Goal: Task Accomplishment & Management: Manage account settings

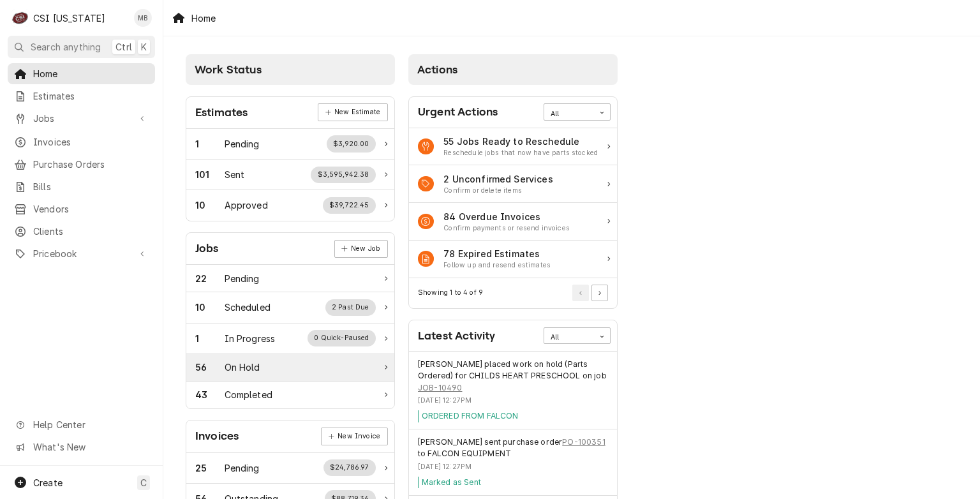
click at [248, 367] on div "On Hold" at bounding box center [243, 367] width 36 height 13
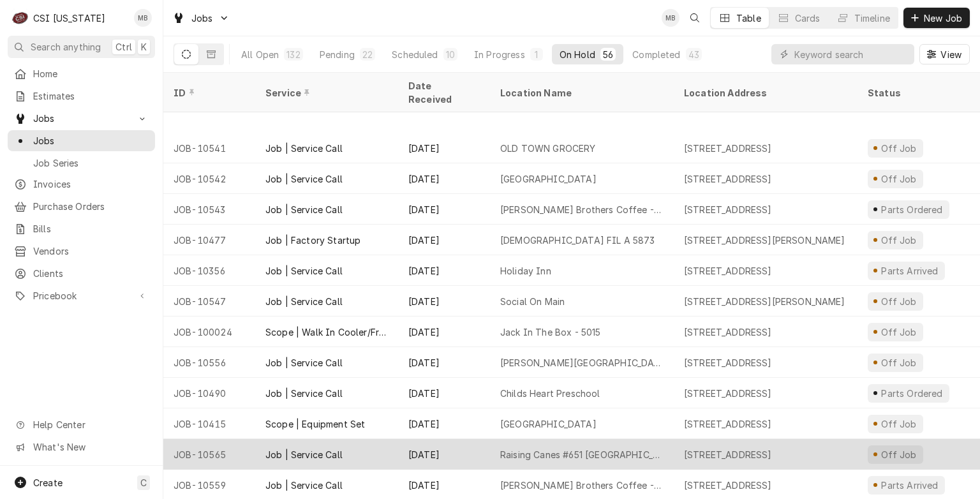
scroll to position [1269, 0]
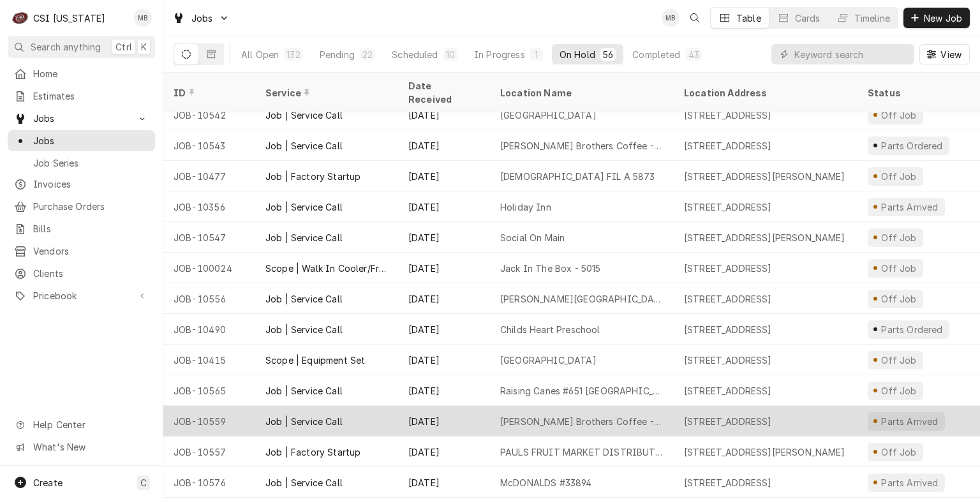
click at [491, 412] on div "Heine Brothers Coffee - Hikes Point" at bounding box center [582, 421] width 184 height 31
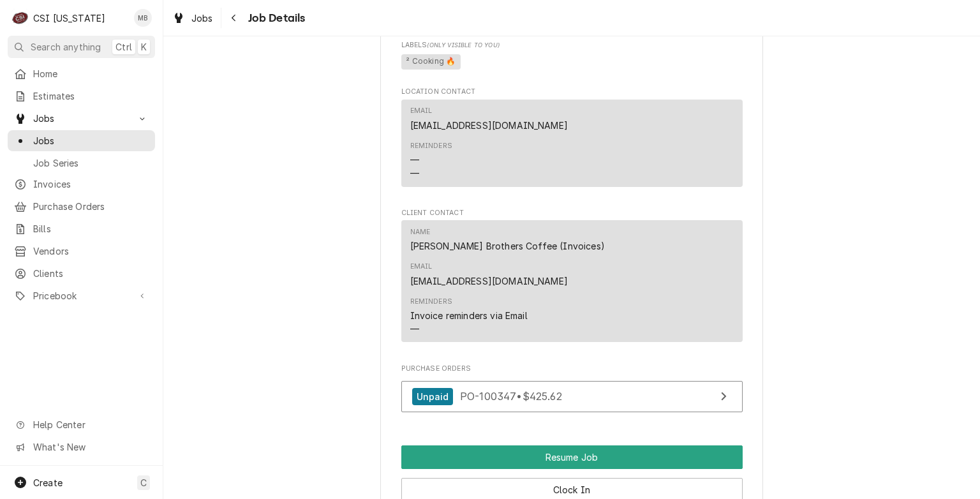
scroll to position [1213, 0]
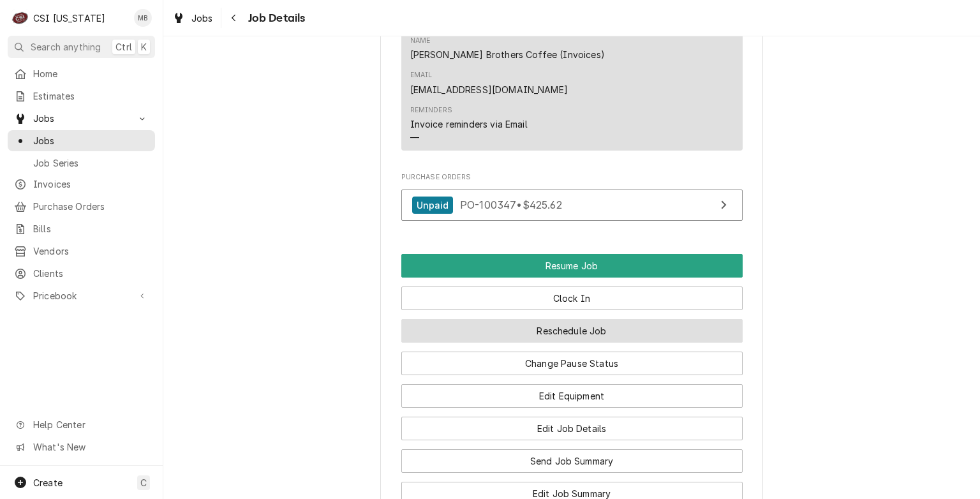
click at [571, 319] on button "Reschedule Job" at bounding box center [571, 331] width 341 height 24
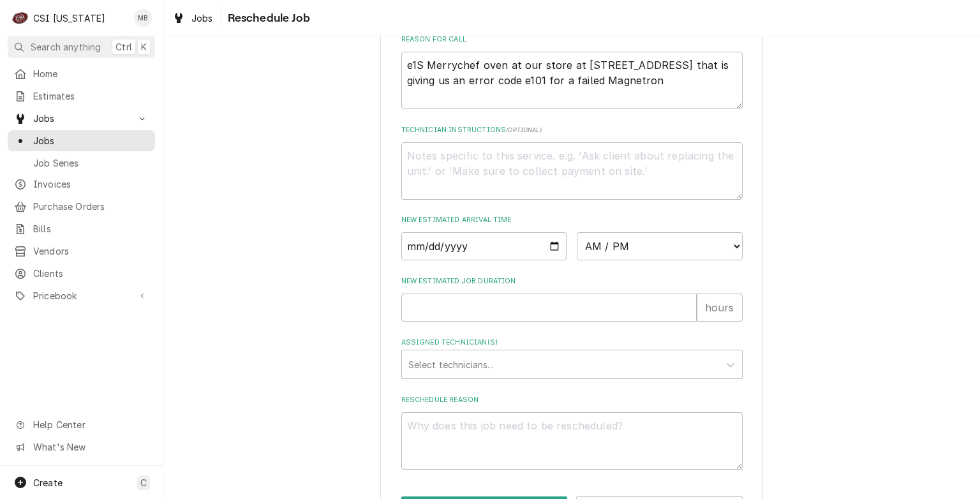
scroll to position [447, 0]
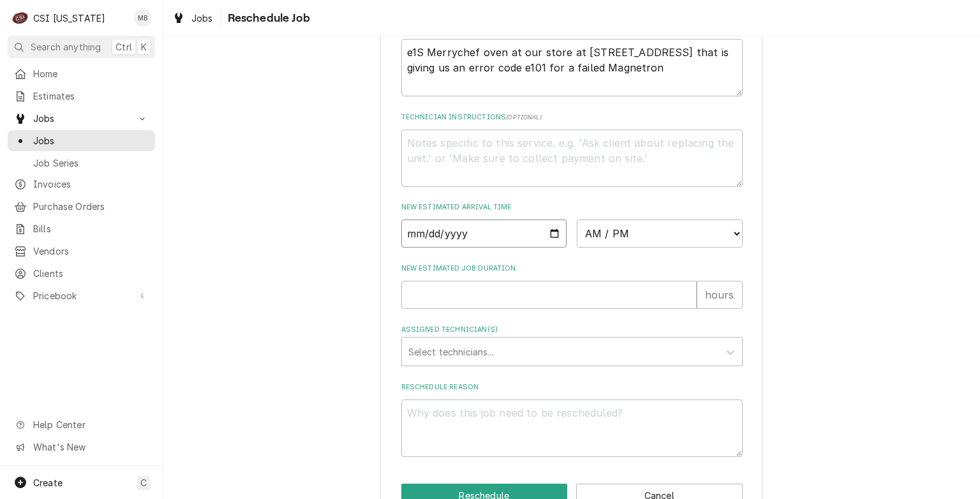
click at [546, 248] on input "Date" at bounding box center [484, 234] width 166 height 28
type input "2025-09-05"
type textarea "x"
click at [618, 269] on div "Please provide some additional details to reschedule this job. Roopairs Job ID …" at bounding box center [571, 43] width 341 height 826
click at [624, 248] on select "AM / PM 6:00 AM 6:15 AM 6:30 AM 6:45 AM 7:00 AM 7:15 AM 7:30 AM 7:45 AM 8:00 AM…" at bounding box center [660, 234] width 166 height 28
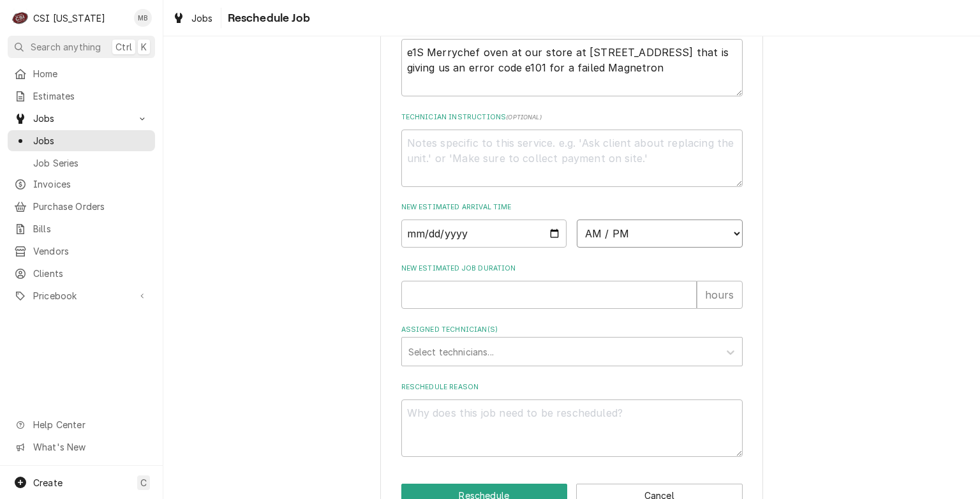
select select "13:00:00"
click at [577, 234] on select "AM / PM 6:00 AM 6:15 AM 6:30 AM 6:45 AM 7:00 AM 7:15 AM 7:30 AM 7:45 AM 8:00 AM…" at bounding box center [660, 234] width 166 height 28
click at [481, 309] on input "New Estimated Job Duration" at bounding box center [548, 295] width 295 height 28
type textarea "x"
type input "2"
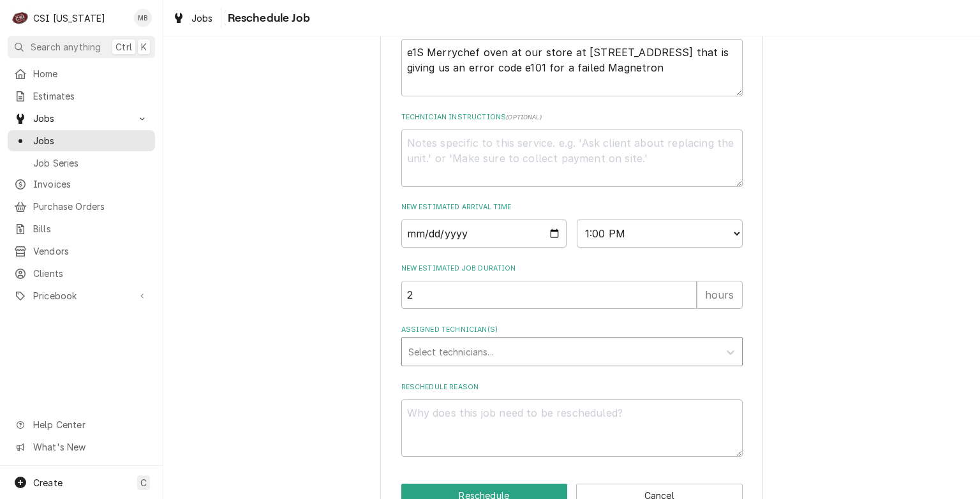
click at [478, 363] on div "Assigned Technician(s)" at bounding box center [560, 351] width 304 height 23
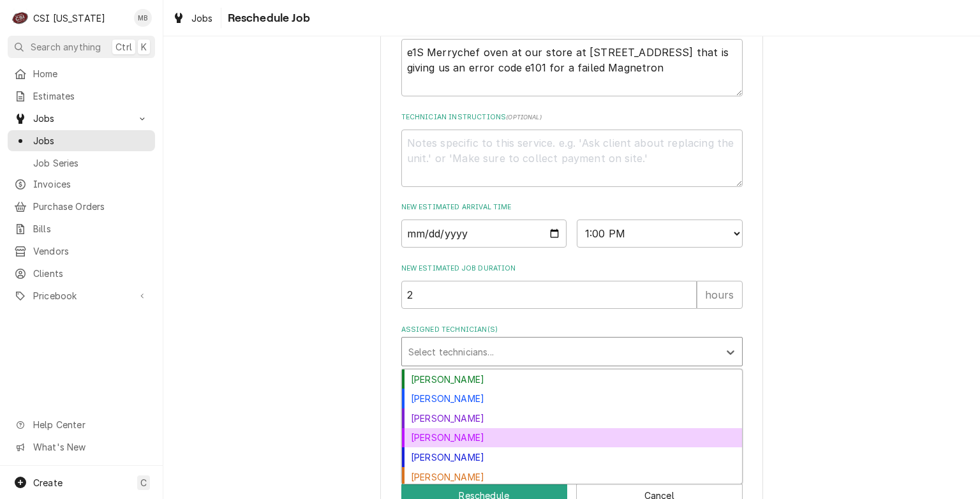
scroll to position [23, 0]
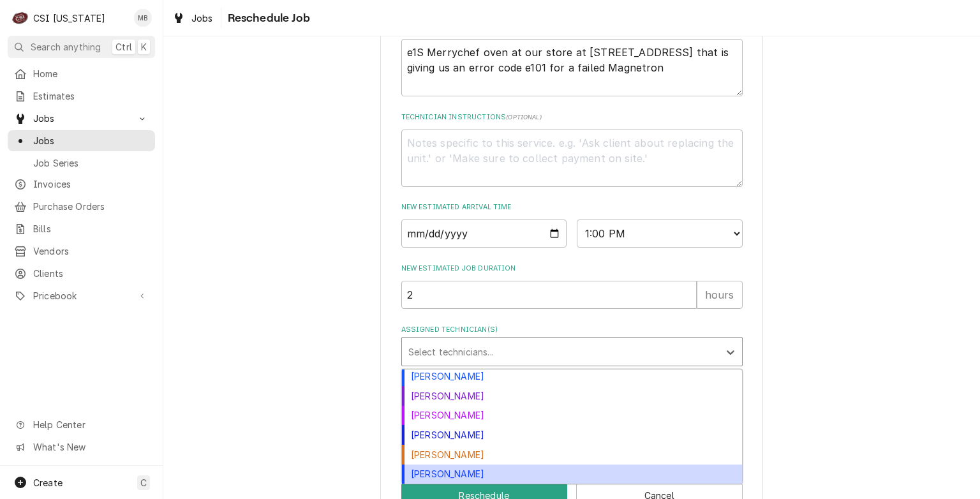
click at [433, 482] on div "Matt Brewington" at bounding box center [572, 475] width 340 height 20
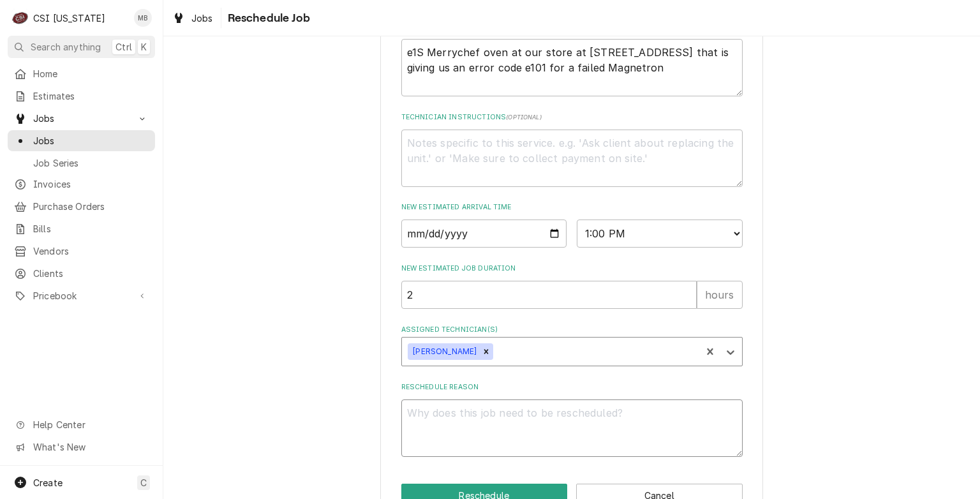
click at [444, 446] on textarea "Reschedule Reason" at bounding box center [571, 428] width 341 height 57
type textarea "x"
type textarea "P"
type textarea "x"
type textarea "PA"
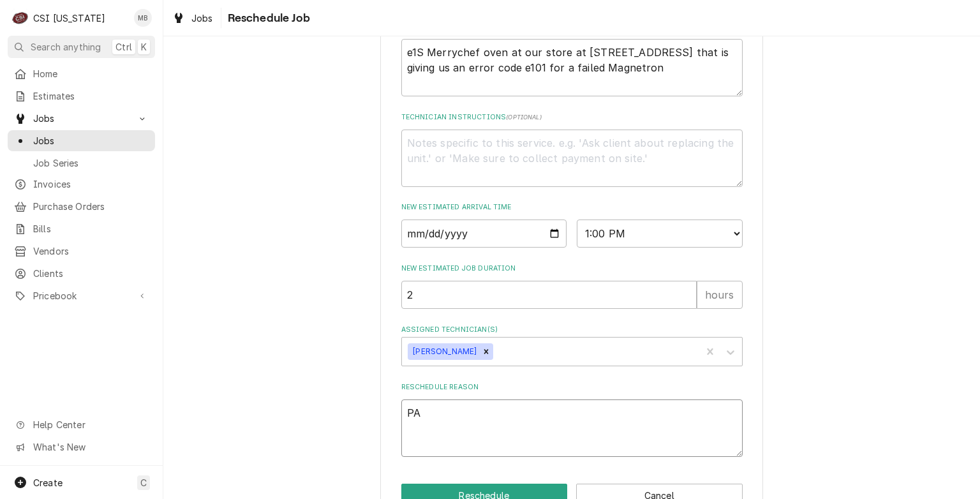
type textarea "x"
type textarea "PAR"
type textarea "x"
type textarea "PART"
type textarea "x"
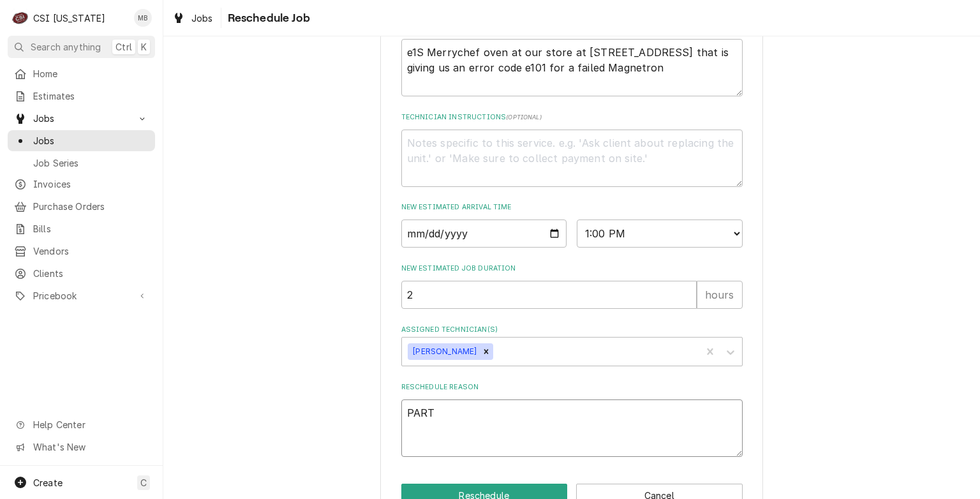
type textarea "PARTS"
type textarea "x"
type textarea "PARTS"
type textarea "x"
type textarea "PARTS A"
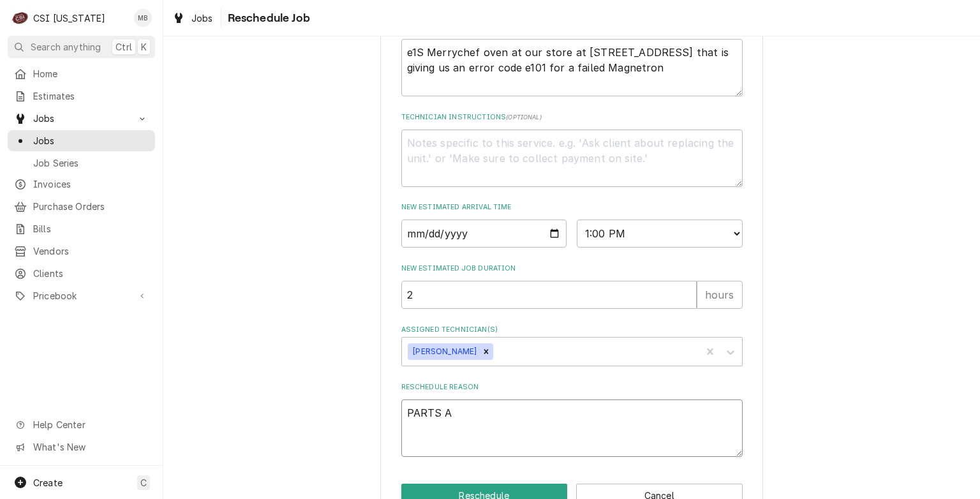
type textarea "x"
type textarea "PARTS AR"
type textarea "x"
type textarea "PARTS ARR"
type textarea "x"
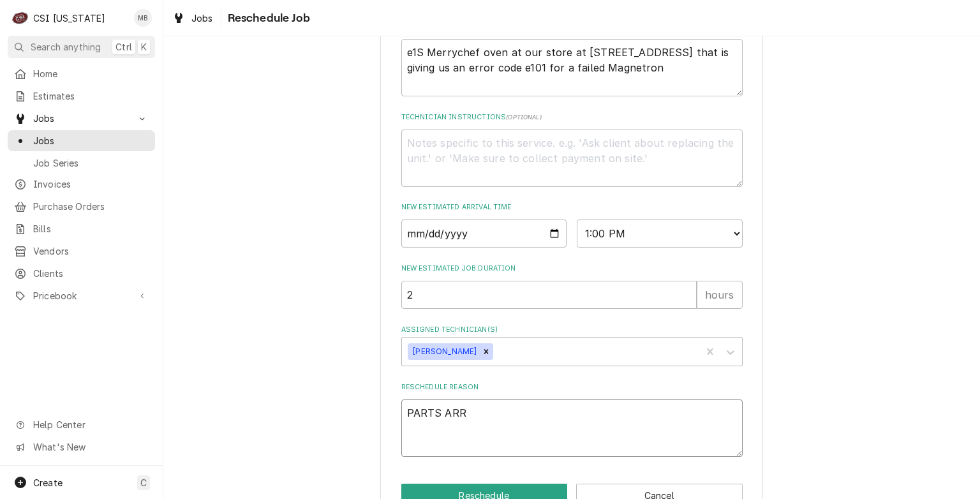
type textarea "PARTS ARRI"
type textarea "x"
type textarea "PARTS ARRIV"
type textarea "x"
type textarea "PARTS ARRIVE"
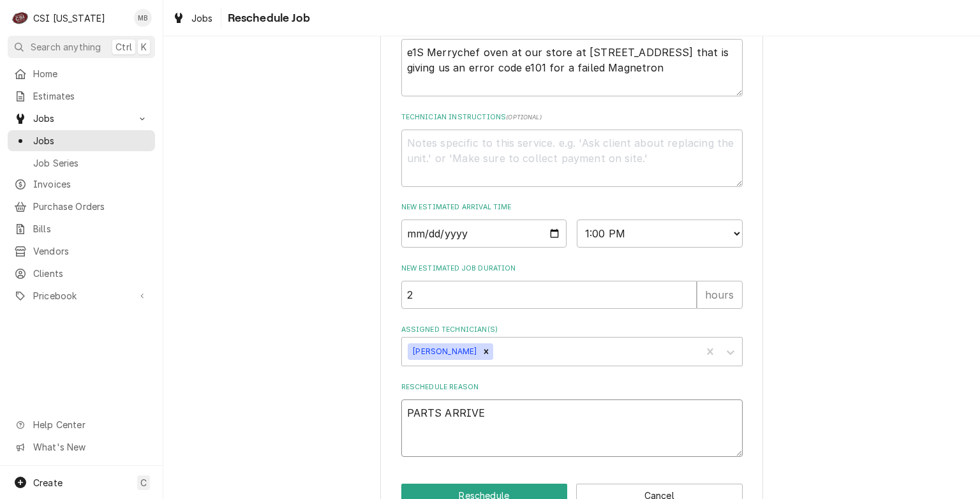
type textarea "x"
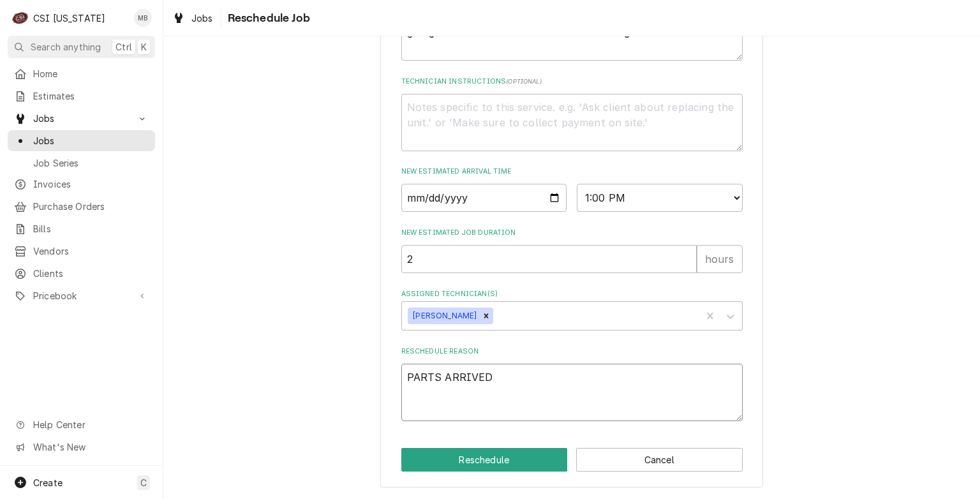
scroll to position [496, 0]
type textarea "PARTS ARRIVED"
click at [452, 468] on button "Reschedule" at bounding box center [484, 460] width 167 height 24
type textarea "x"
